Goal: Task Accomplishment & Management: Manage account settings

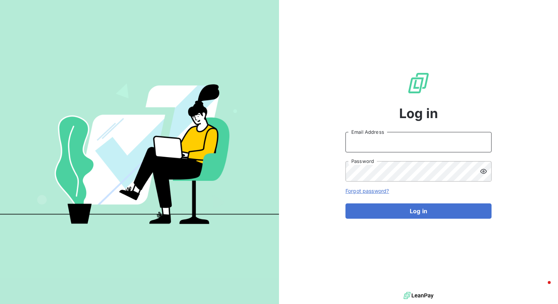
click at [365, 139] on input "Email Address" at bounding box center [418, 142] width 146 height 20
type input "[PERSON_NAME][EMAIL_ADDRESS][PERSON_NAME][DOMAIN_NAME]"
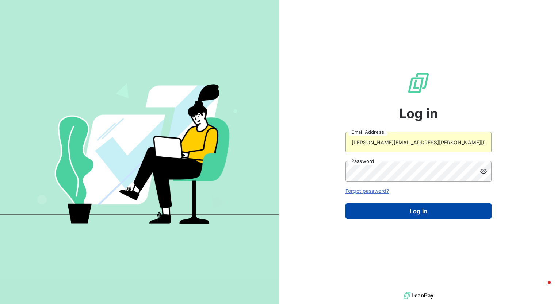
click at [365, 210] on button "Log in" at bounding box center [418, 211] width 146 height 15
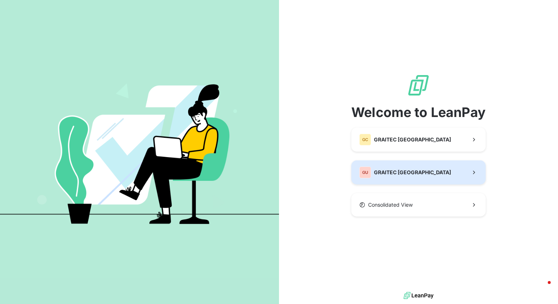
click at [365, 177] on button "GU GRAITEC [GEOGRAPHIC_DATA]" at bounding box center [418, 173] width 134 height 24
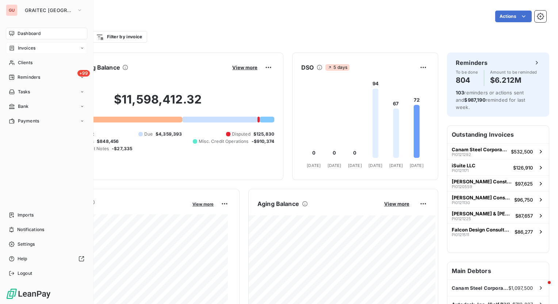
click at [27, 48] on span "Invoices" at bounding box center [27, 48] width 18 height 7
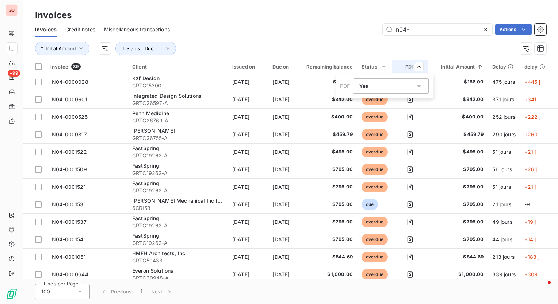
click at [365, 88] on icon at bounding box center [418, 85] width 7 height 7
click at [365, 114] on li "No" at bounding box center [391, 116] width 76 height 13
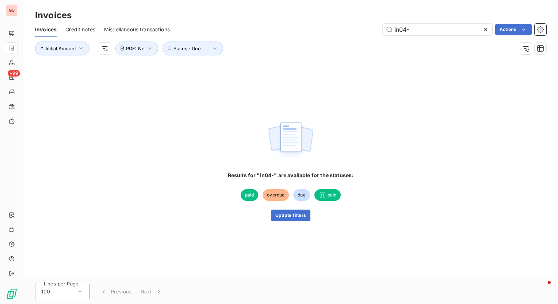
click at [365, 31] on icon at bounding box center [485, 29] width 7 height 7
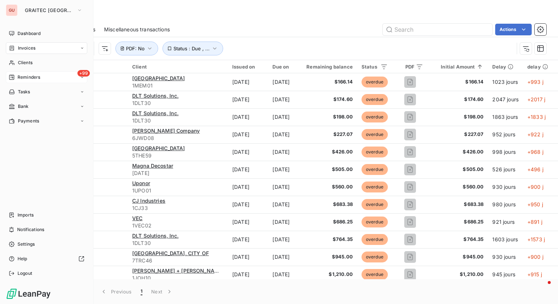
click at [36, 74] on span "Reminders" at bounding box center [29, 77] width 23 height 7
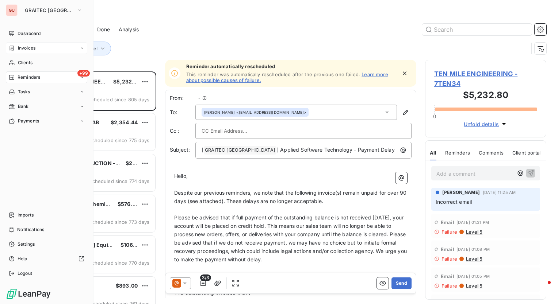
scroll to position [227, 115]
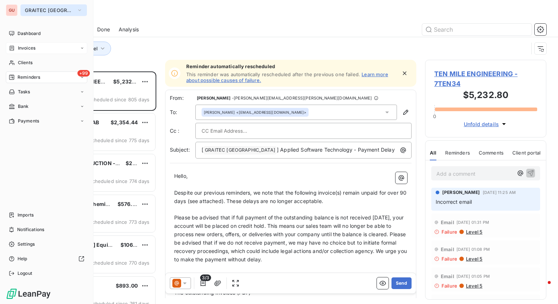
click at [77, 11] on icon "button" at bounding box center [80, 10] width 6 height 7
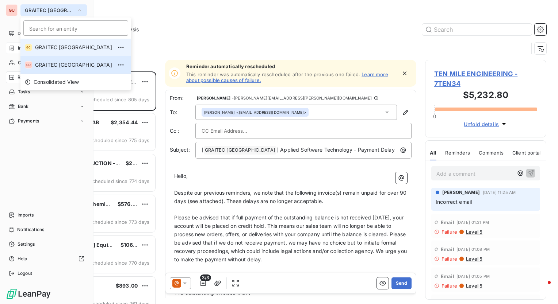
click at [64, 44] on span "GRAITEC [GEOGRAPHIC_DATA]" at bounding box center [73, 47] width 77 height 7
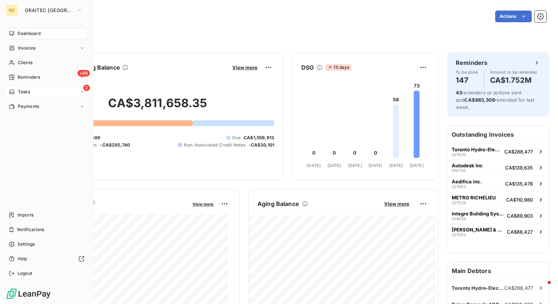
click at [34, 91] on div "2 Tasks" at bounding box center [46, 92] width 81 height 12
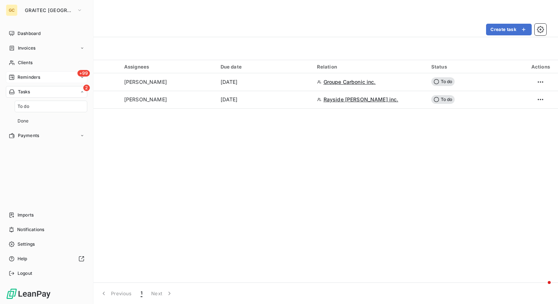
click at [36, 77] on span "Reminders" at bounding box center [29, 77] width 23 height 7
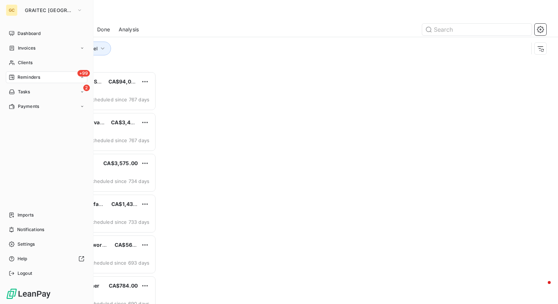
scroll to position [227, 115]
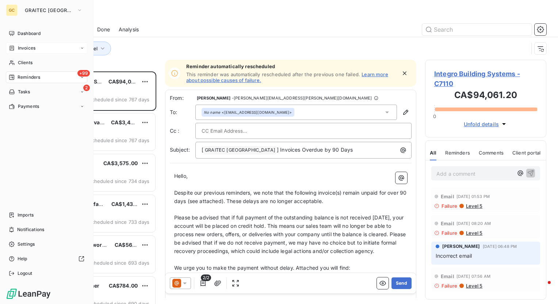
click at [31, 49] on span "Invoices" at bounding box center [27, 48] width 18 height 7
